Goal: Obtain resource: Obtain resource

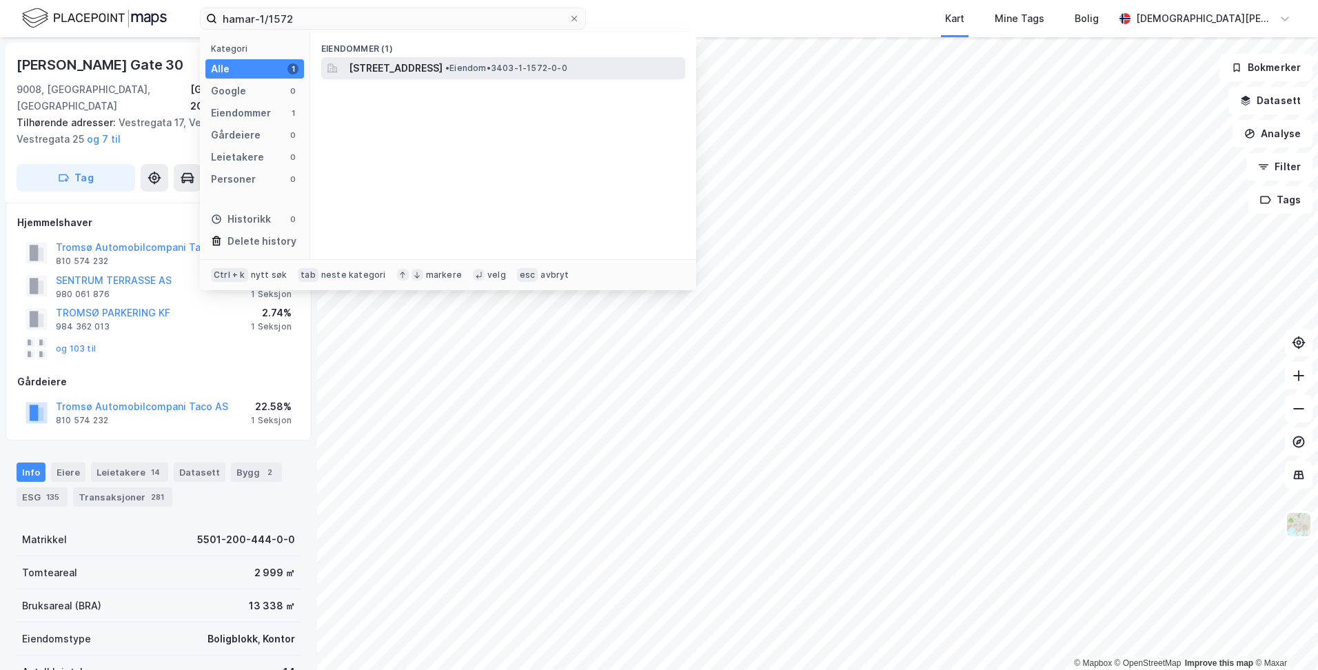
type input "hamar-1/1572"
click at [399, 70] on span "[STREET_ADDRESS]" at bounding box center [396, 68] width 94 height 17
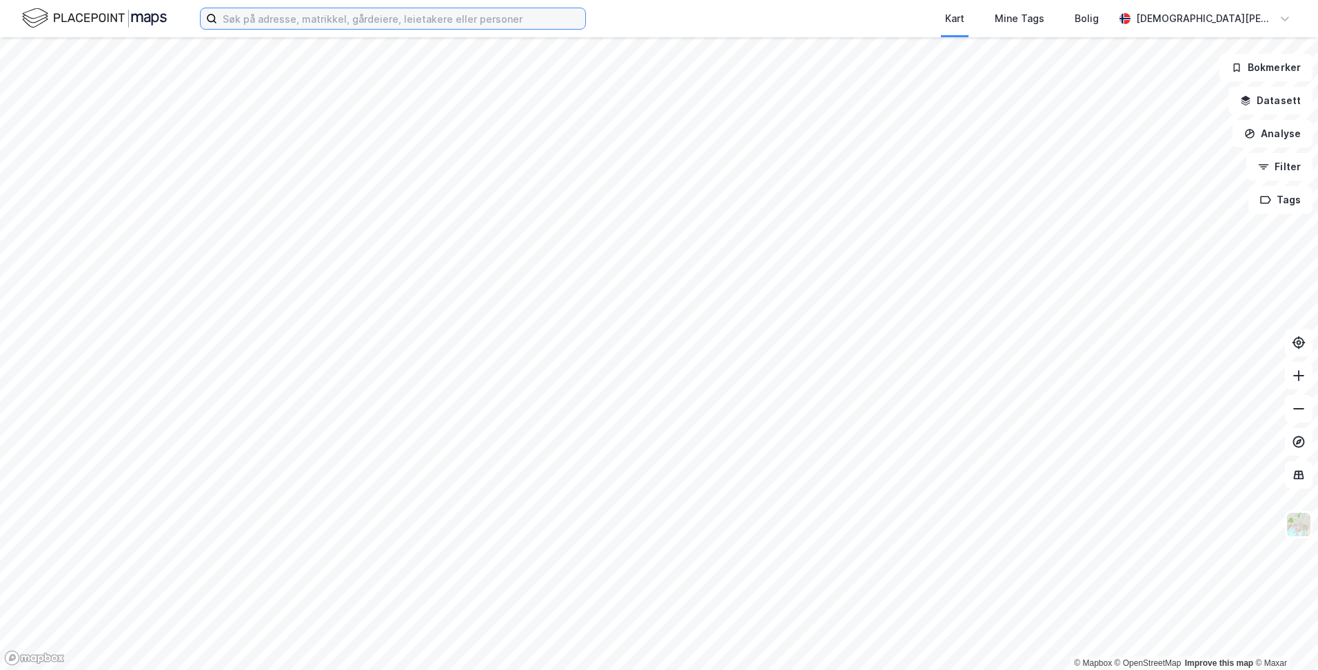
click at [516, 17] on input at bounding box center [401, 18] width 368 height 21
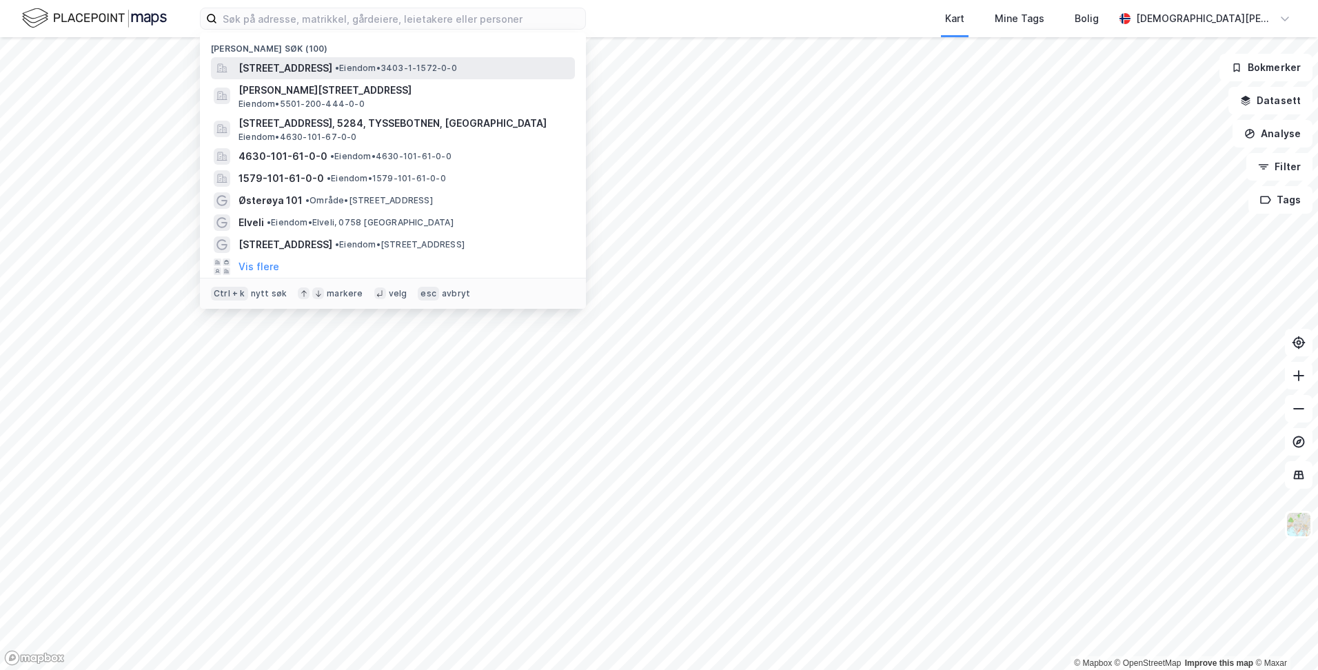
click at [332, 68] on span "[STREET_ADDRESS]" at bounding box center [285, 68] width 94 height 17
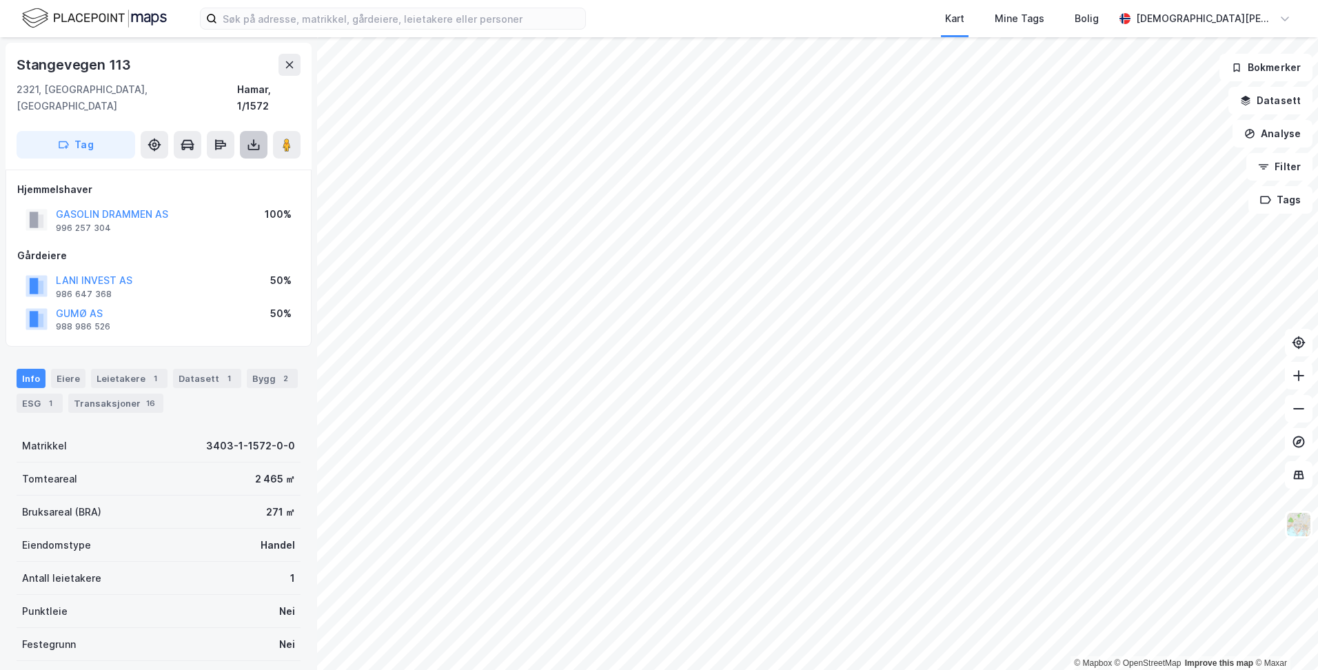
click at [252, 138] on icon at bounding box center [254, 145] width 14 height 14
click at [207, 167] on div "Last ned grunnbok" at bounding box center [185, 172] width 80 height 11
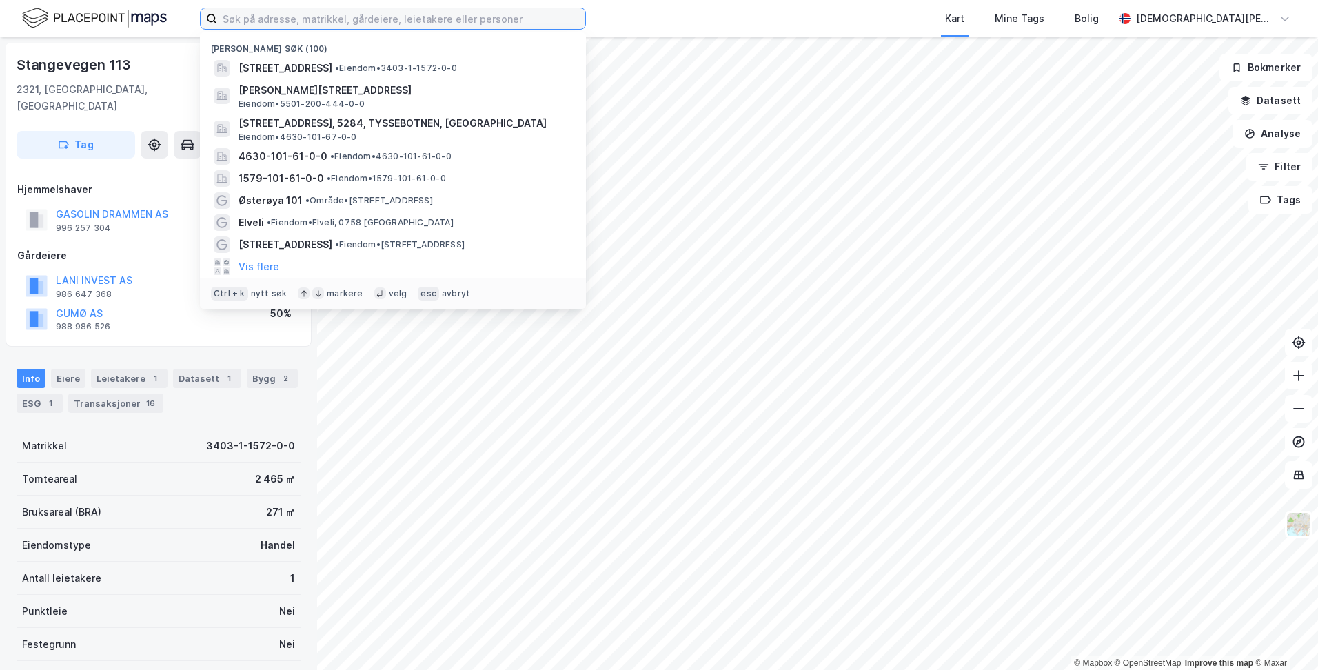
click at [419, 23] on input at bounding box center [401, 18] width 368 height 21
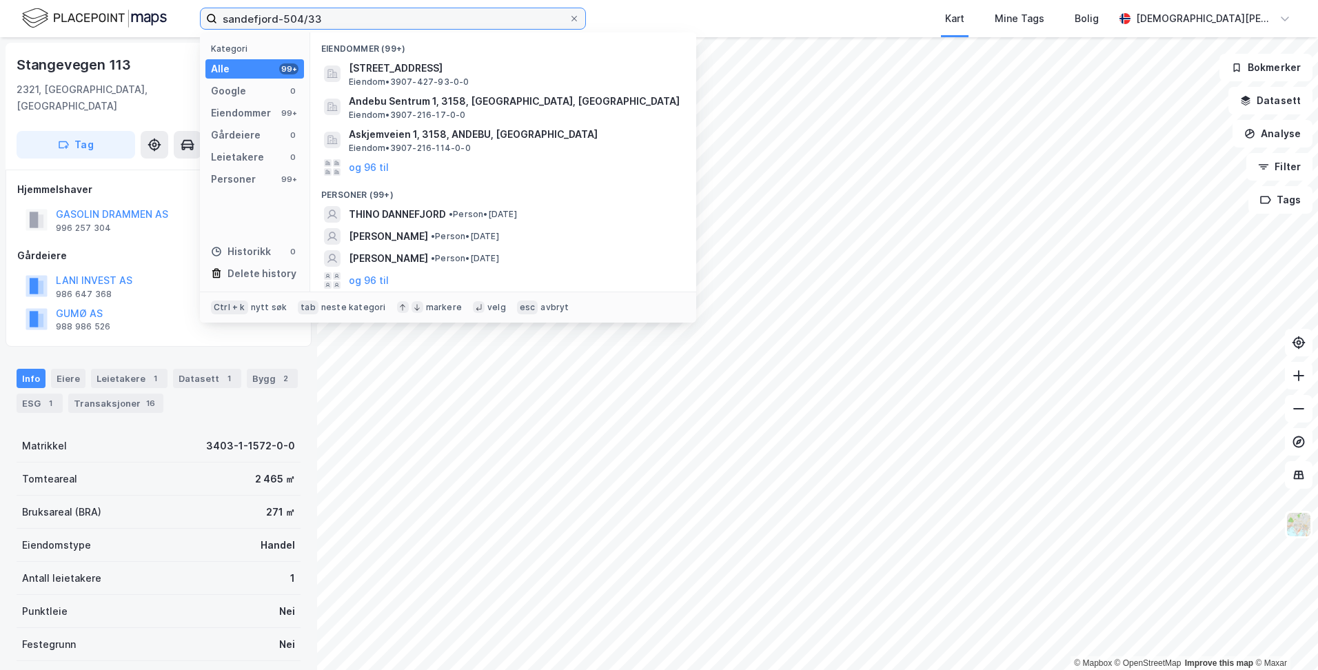
type input "sandefjord-504/33"
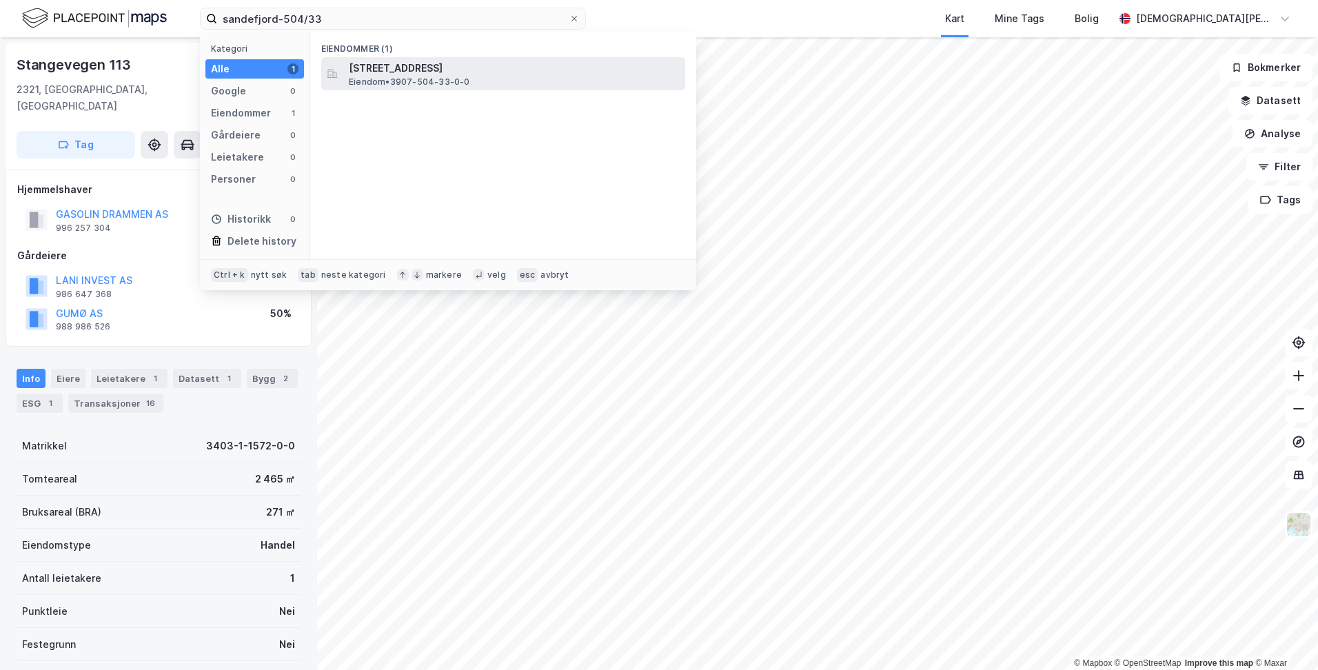
click at [402, 69] on span "[STREET_ADDRESS]" at bounding box center [514, 68] width 331 height 17
